Goal: Task Accomplishment & Management: Complete application form

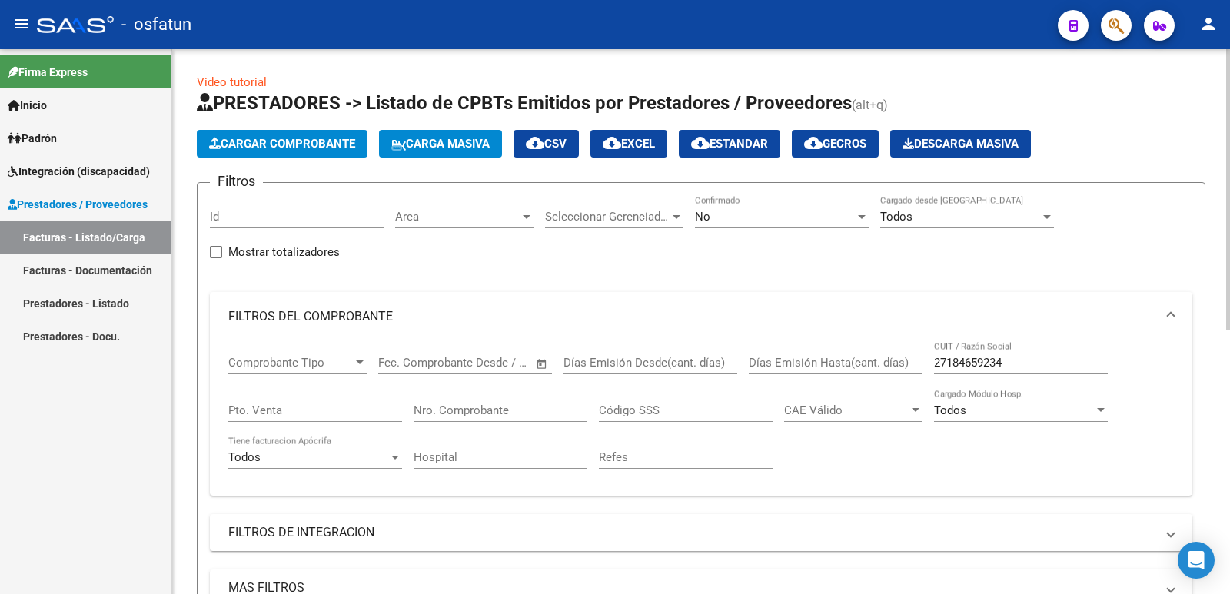
scroll to position [384, 0]
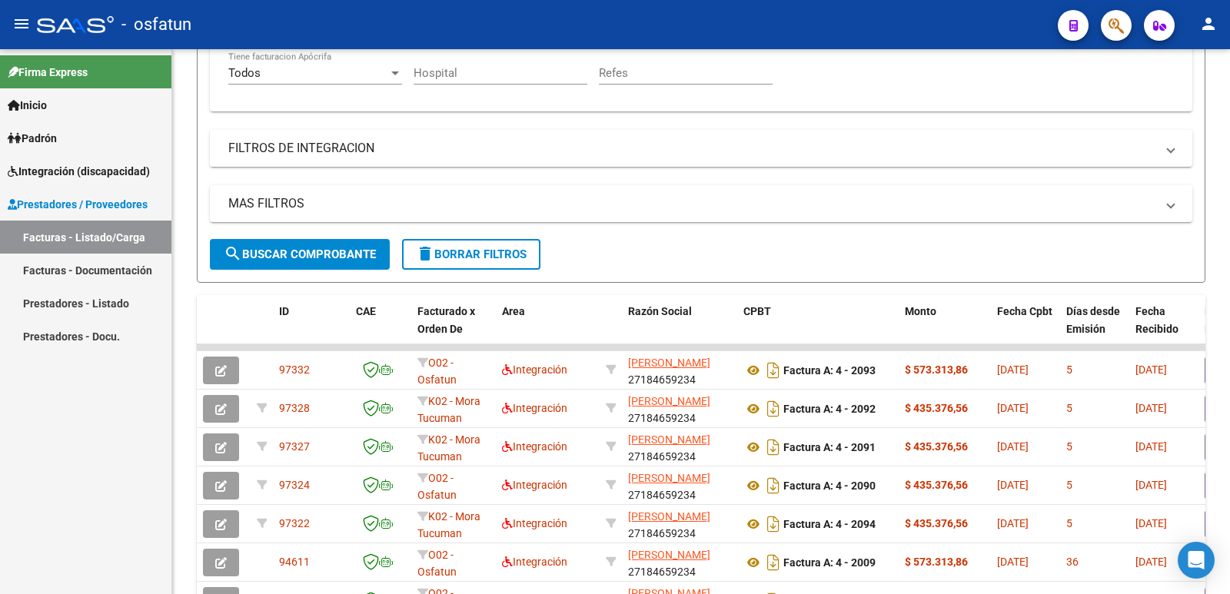
click at [71, 334] on link "Prestadores - Docu." at bounding box center [85, 336] width 171 height 33
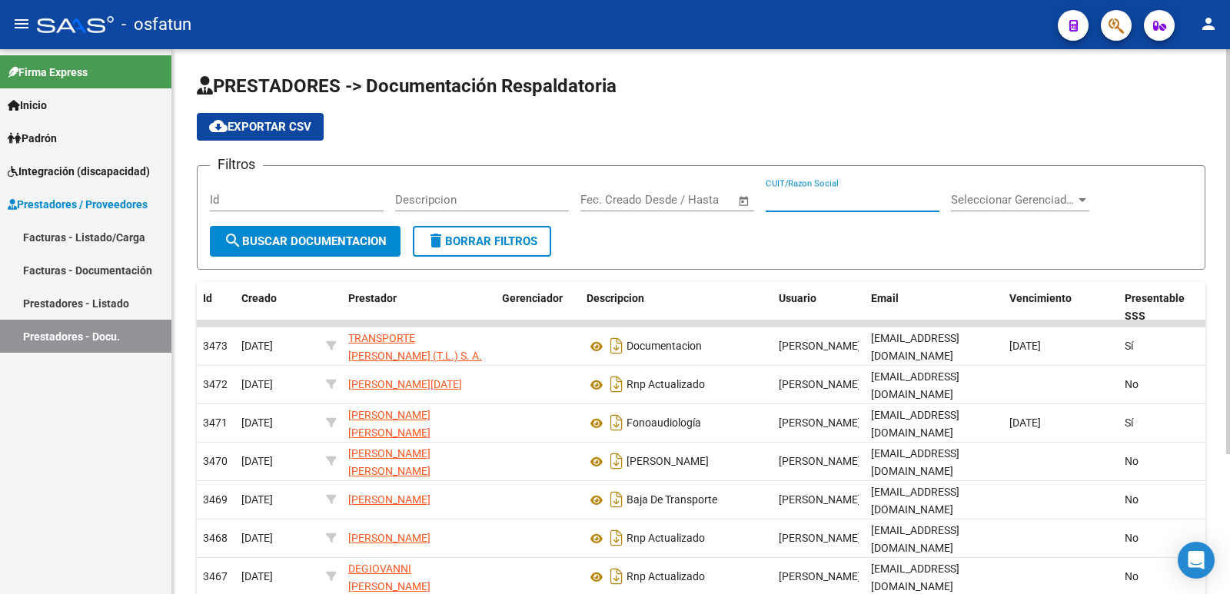
click at [798, 194] on input "CUIT/Razon Social" at bounding box center [852, 200] width 174 height 14
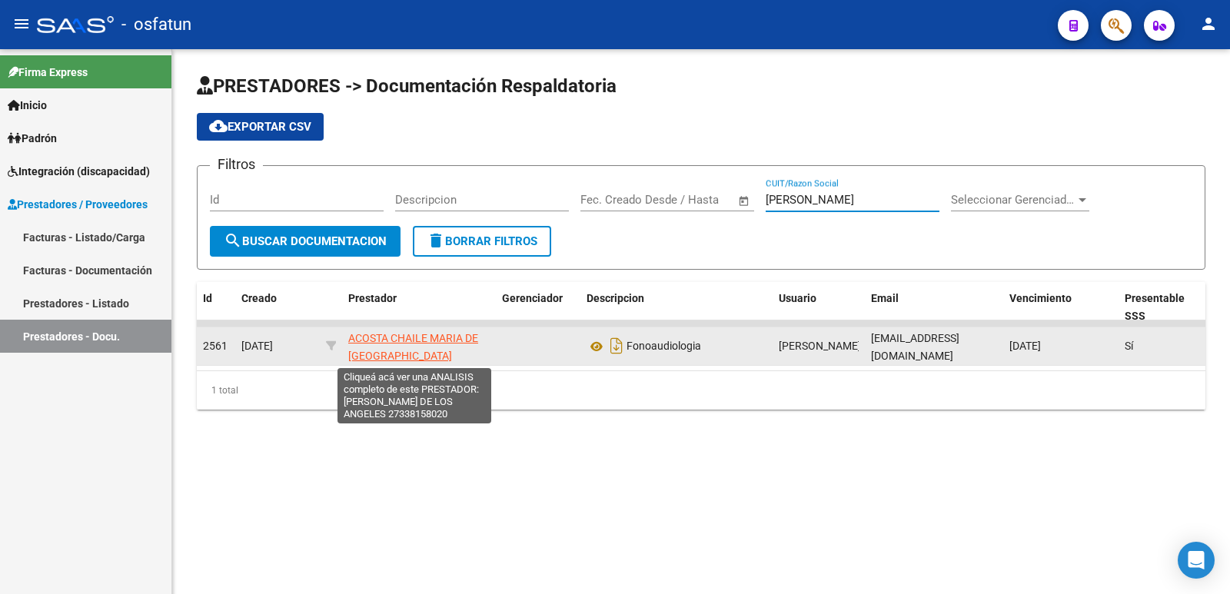
type input "[PERSON_NAME]"
click at [407, 353] on span "ACOSTA CHAILE MARIA DE [GEOGRAPHIC_DATA]" at bounding box center [413, 347] width 130 height 30
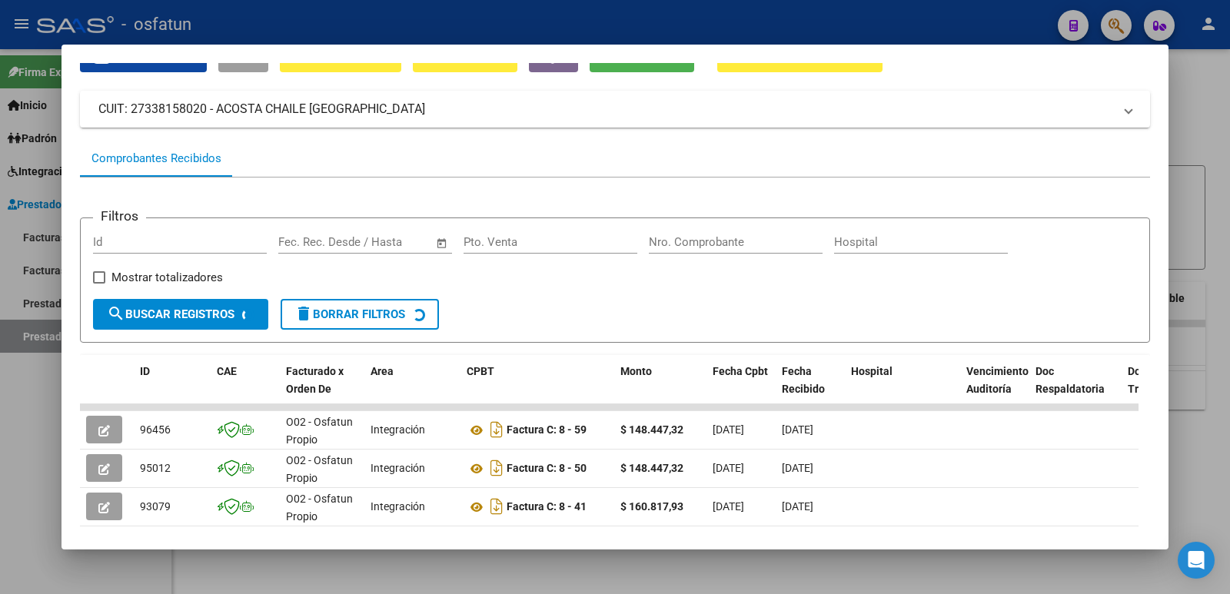
scroll to position [154, 0]
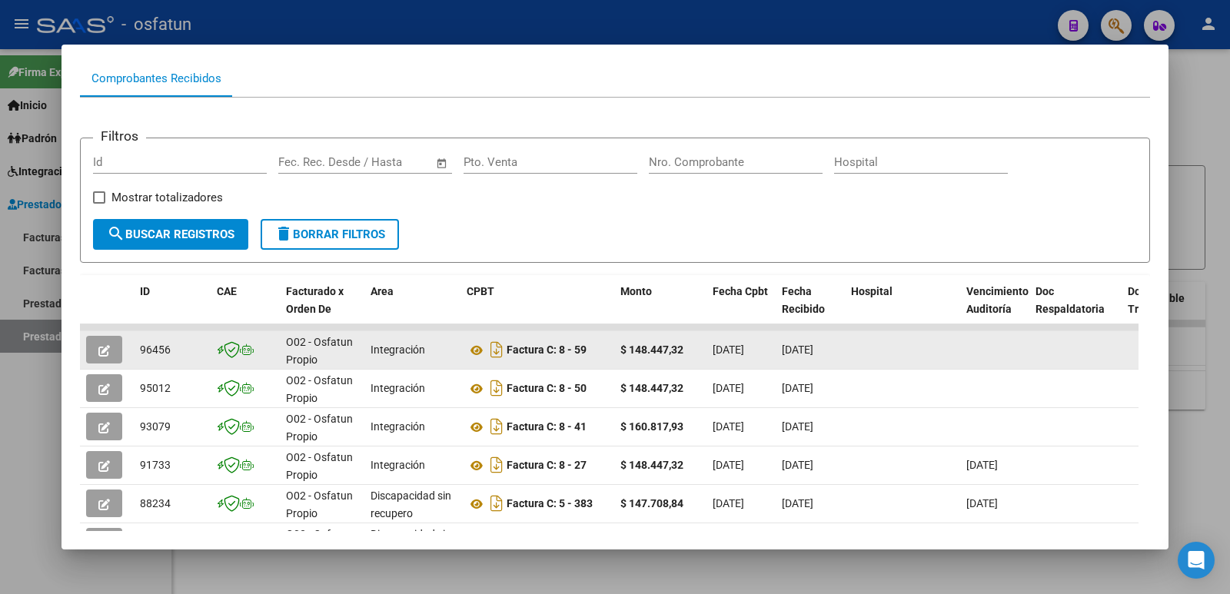
click at [108, 344] on span "button" at bounding box center [104, 350] width 12 height 14
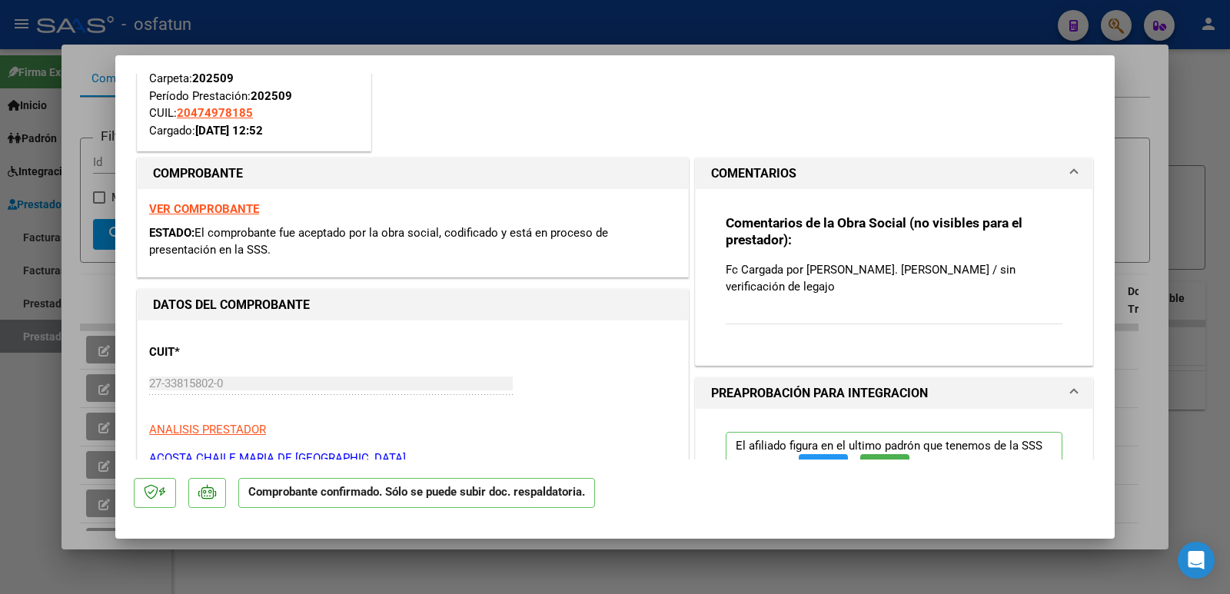
click at [98, 301] on div at bounding box center [615, 297] width 1230 height 594
type input "$ 0,00"
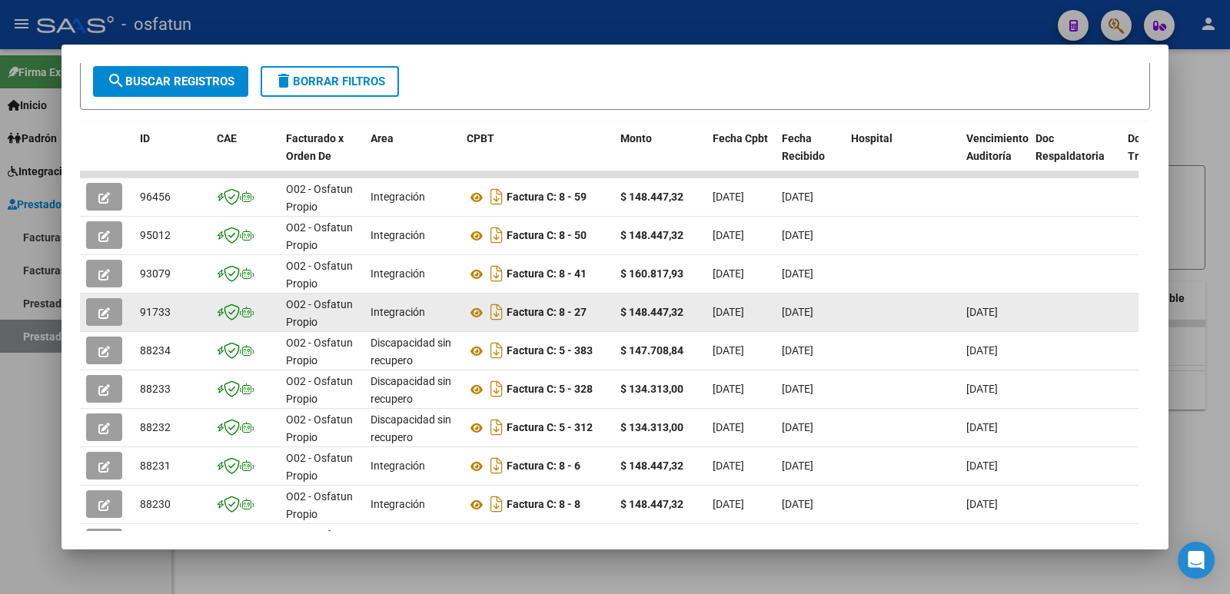
scroll to position [307, 0]
click at [106, 310] on icon "button" at bounding box center [104, 313] width 12 height 12
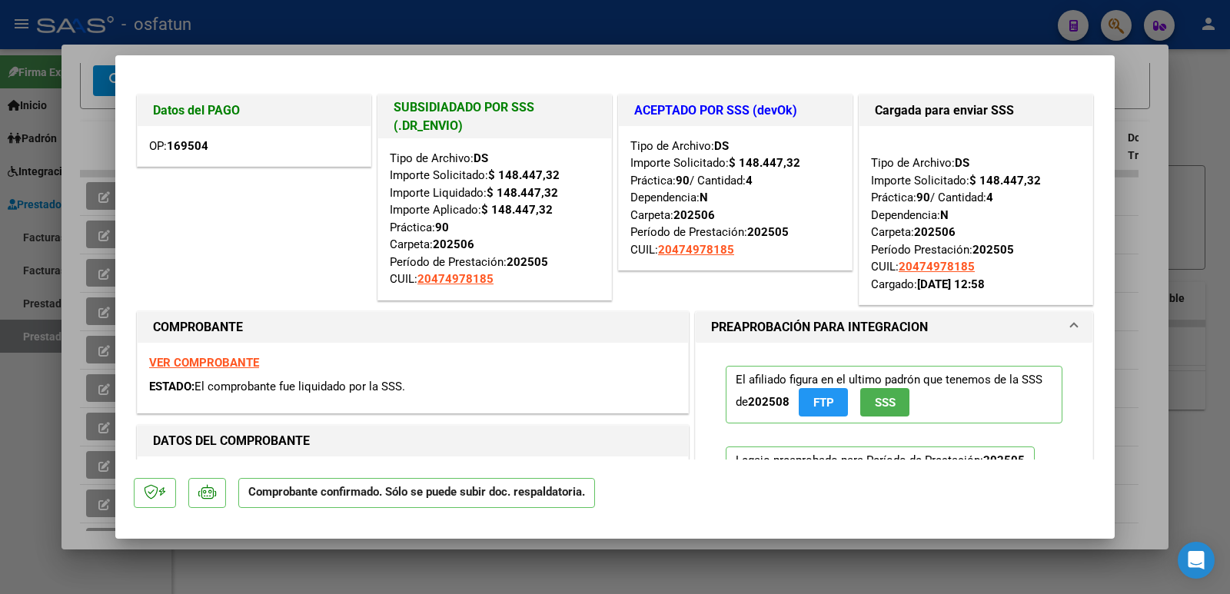
click at [88, 140] on div at bounding box center [615, 297] width 1230 height 594
type input "$ 0,00"
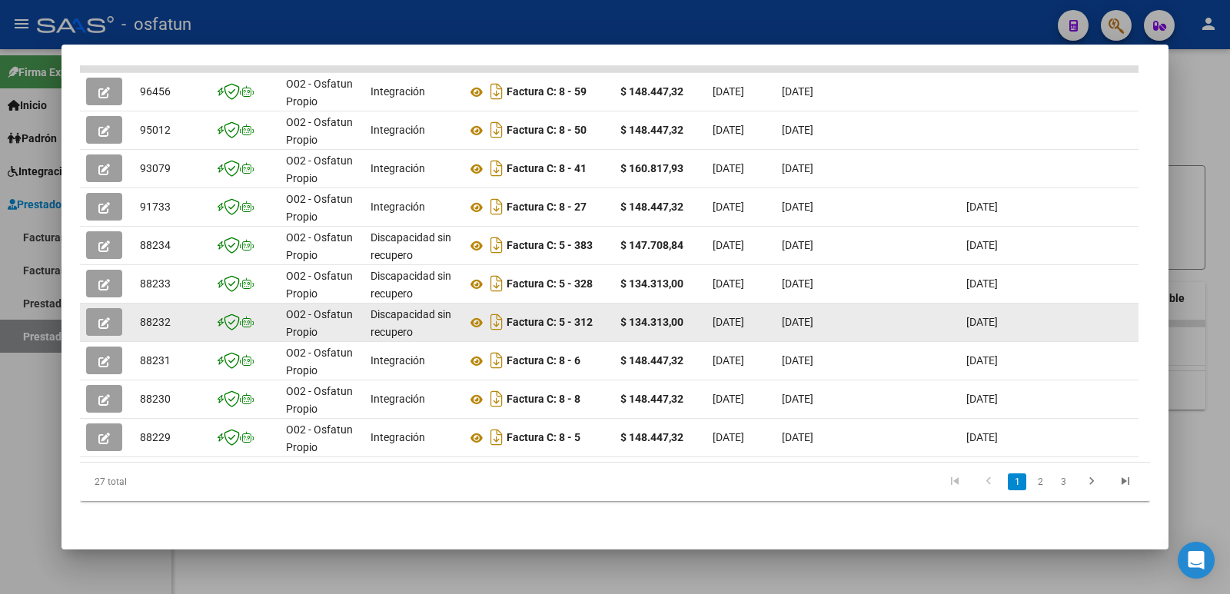
scroll to position [3, 0]
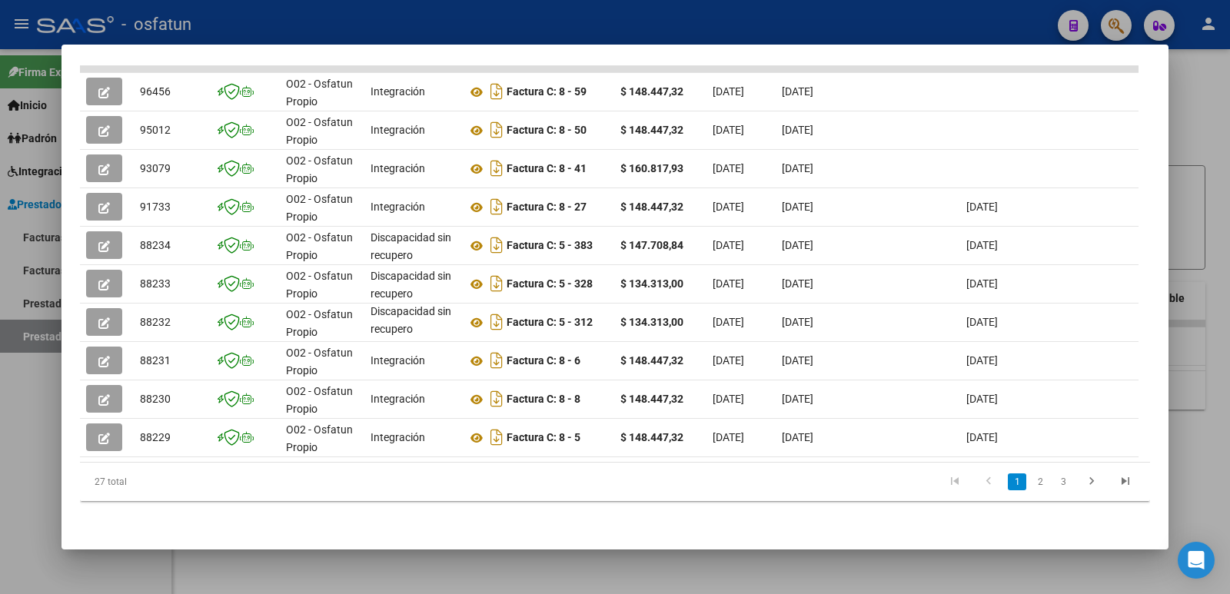
click at [14, 432] on div at bounding box center [615, 297] width 1230 height 594
